Goal: Information Seeking & Learning: Check status

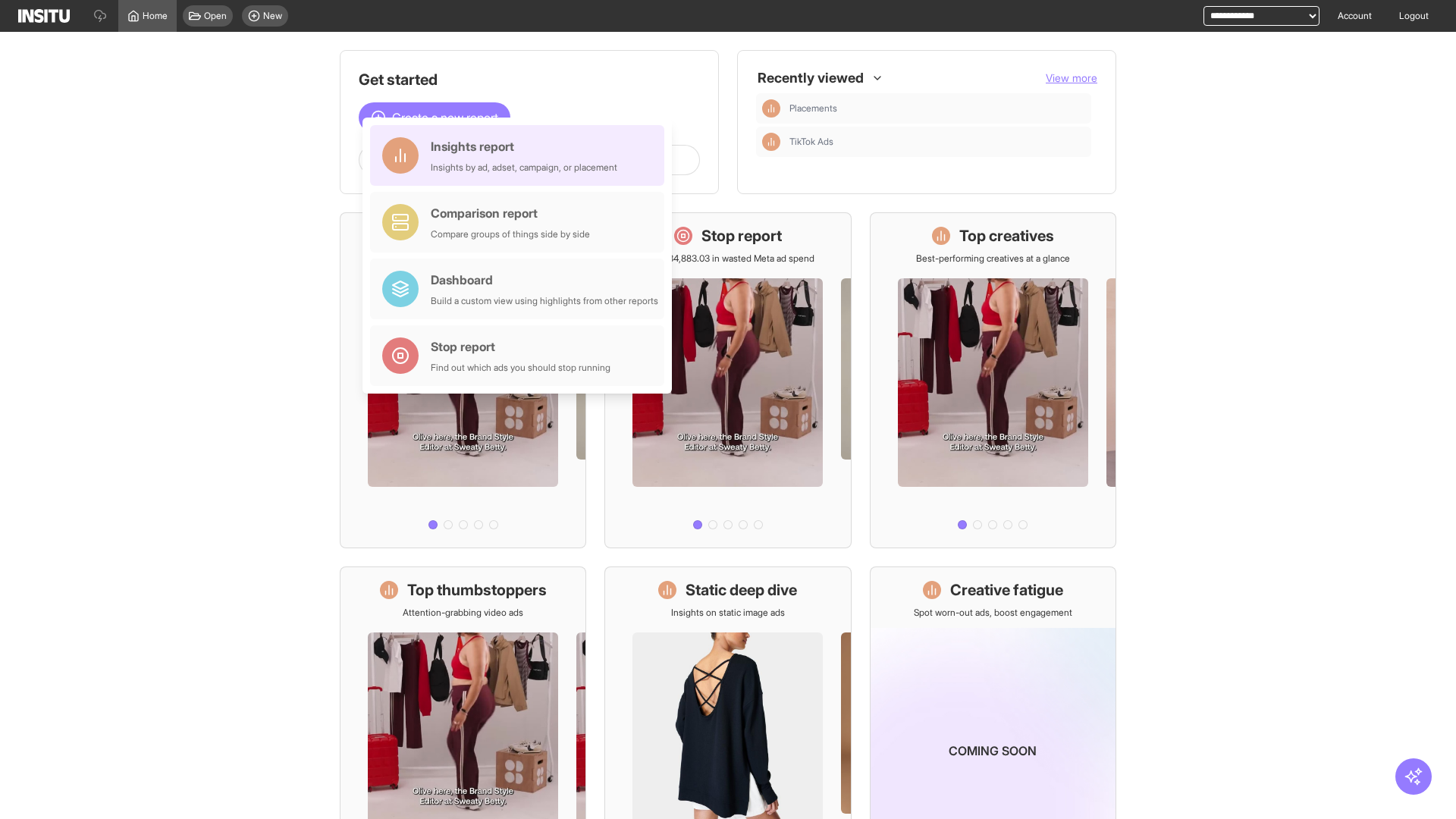
click at [521, 156] on div "Insights report Insights by ad, adset, campaign, or placement" at bounding box center [524, 156] width 187 height 37
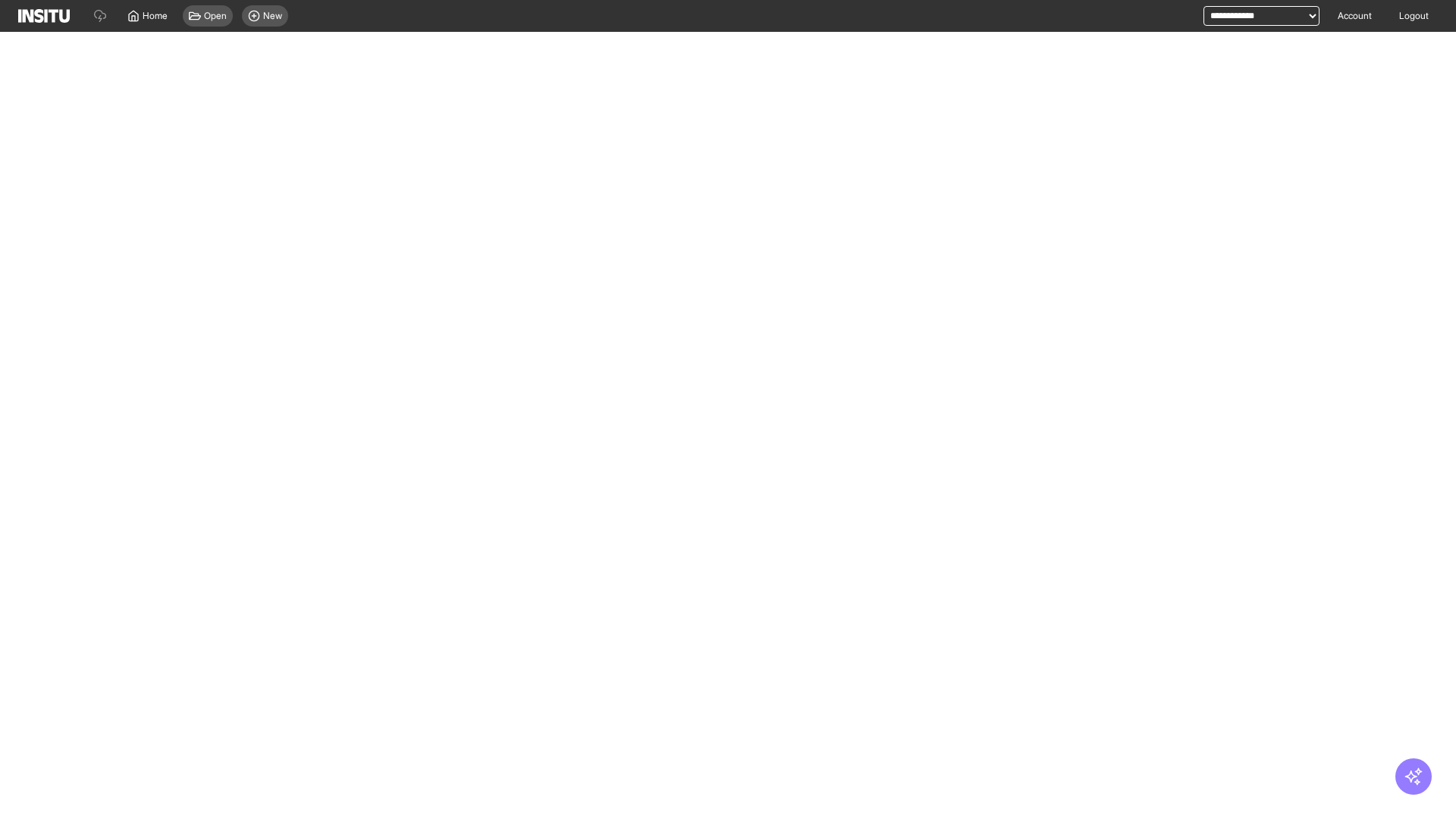
select select "**"
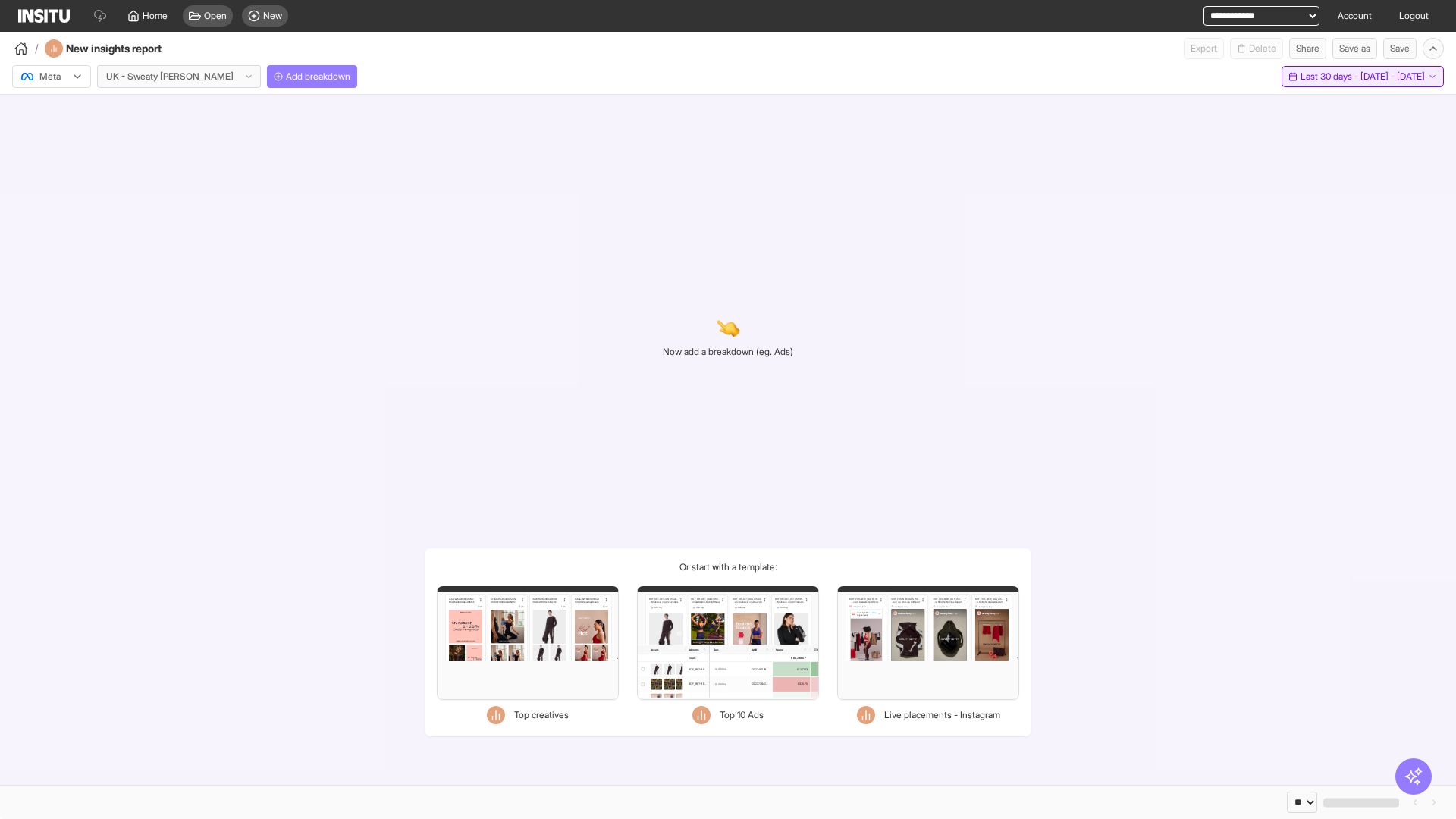
click at [1328, 76] on span "Last 30 days - [DATE] - [DATE]" at bounding box center [1363, 76] width 124 height 12
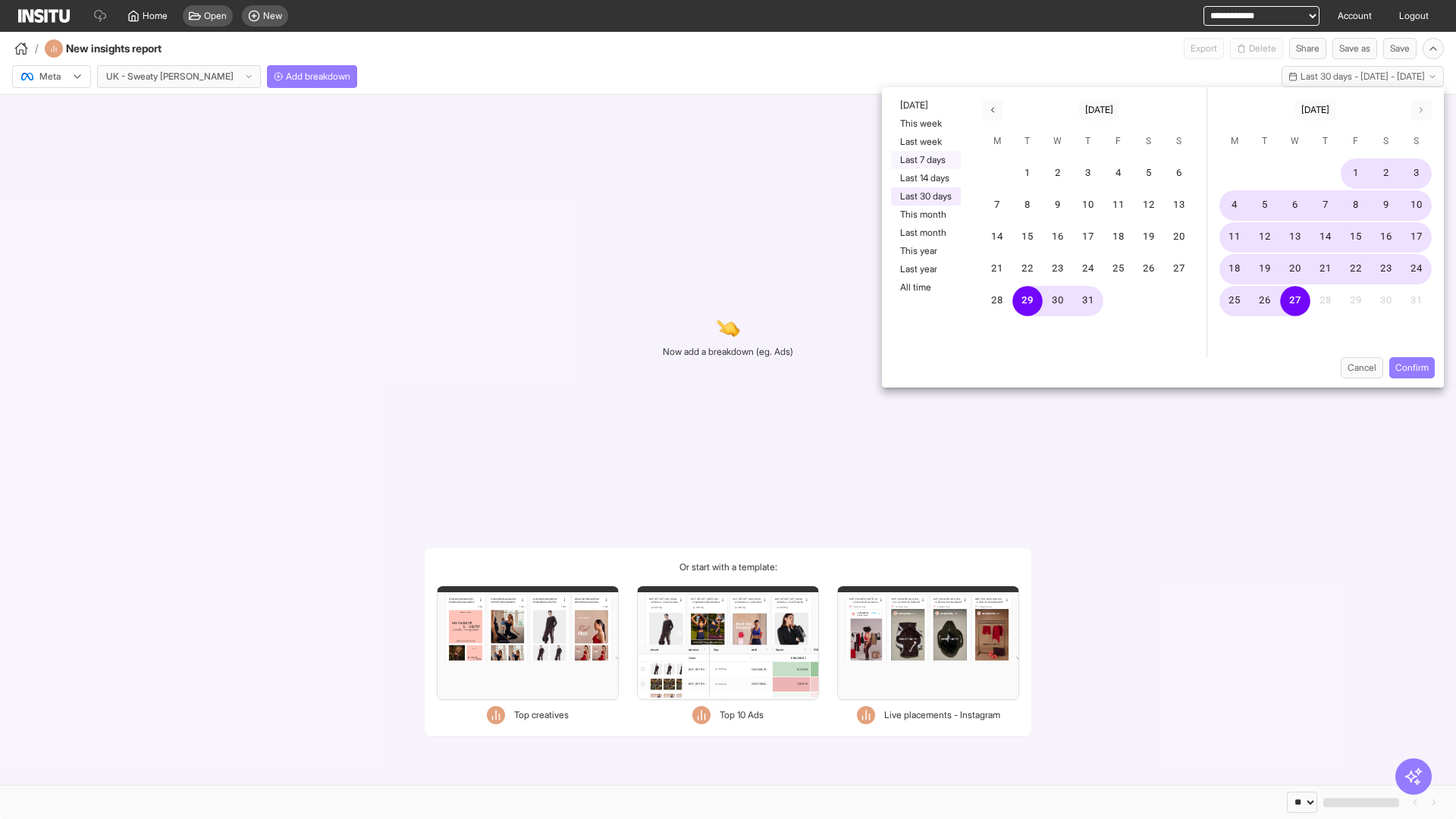
click at [925, 160] on button "Last 7 days" at bounding box center [926, 160] width 70 height 18
